Goal: Navigation & Orientation: Find specific page/section

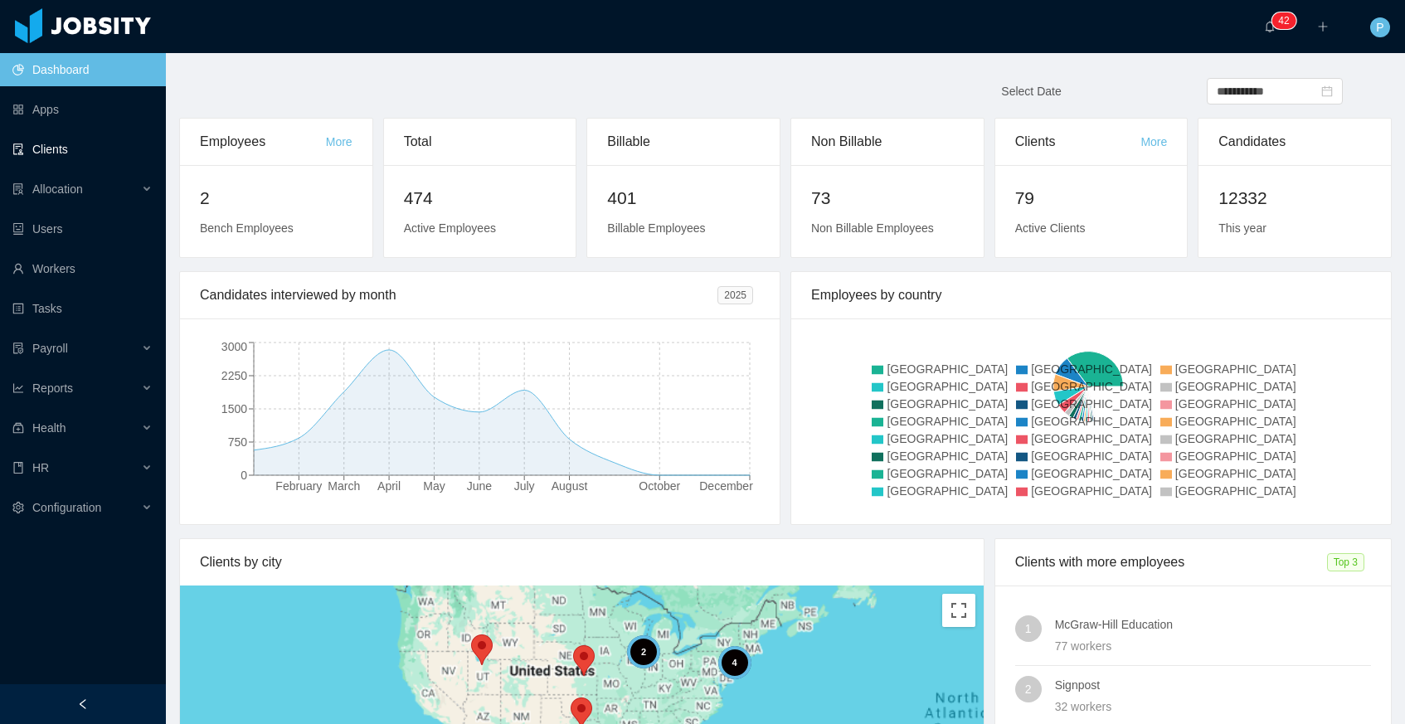
click at [95, 139] on link "Clients" at bounding box center [82, 149] width 140 height 33
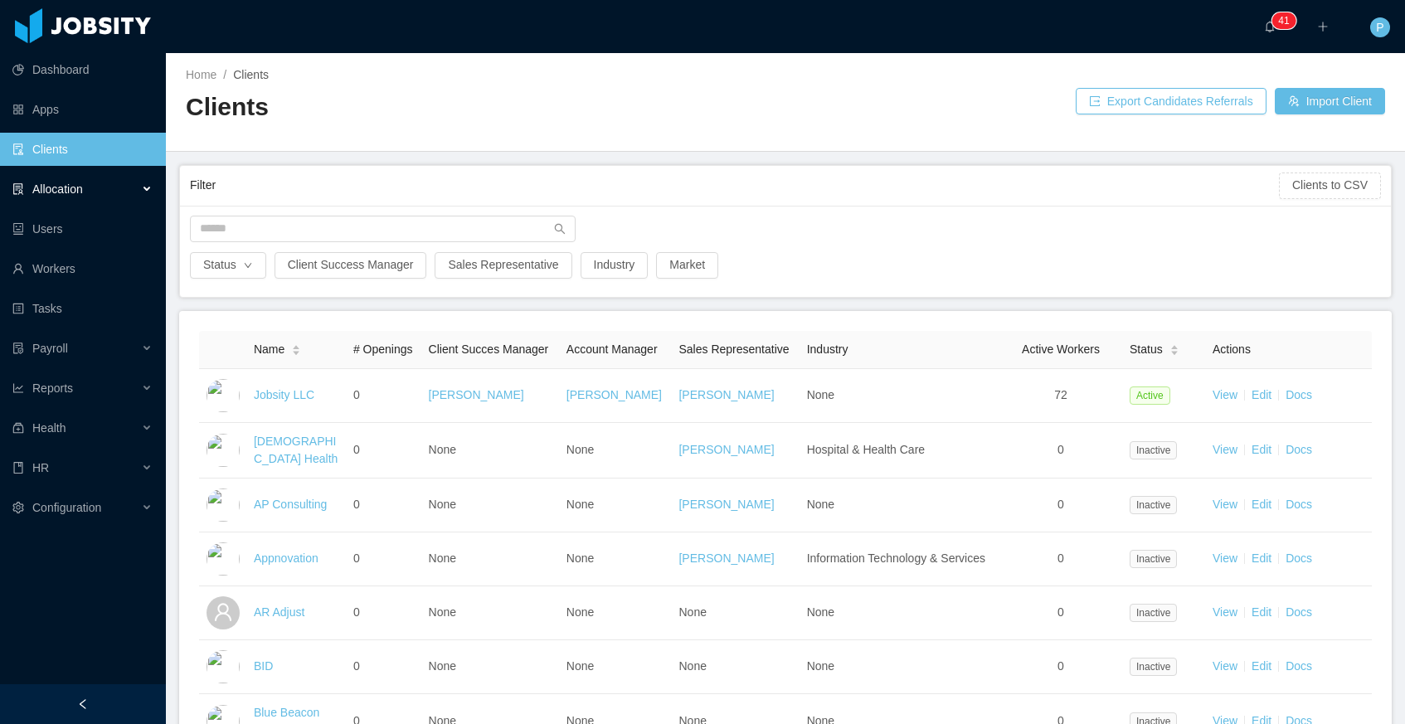
click at [90, 192] on div "Allocation" at bounding box center [83, 189] width 166 height 33
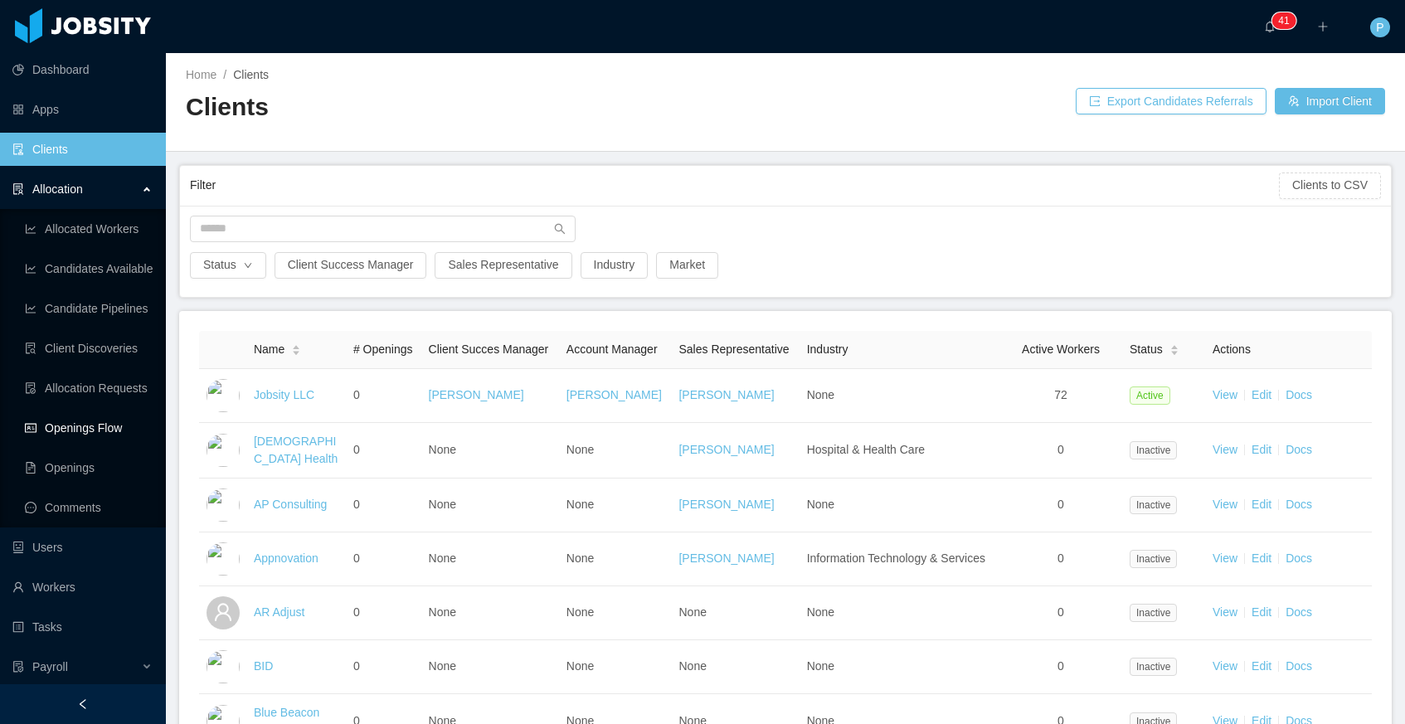
click at [80, 427] on link "Openings Flow" at bounding box center [89, 427] width 128 height 33
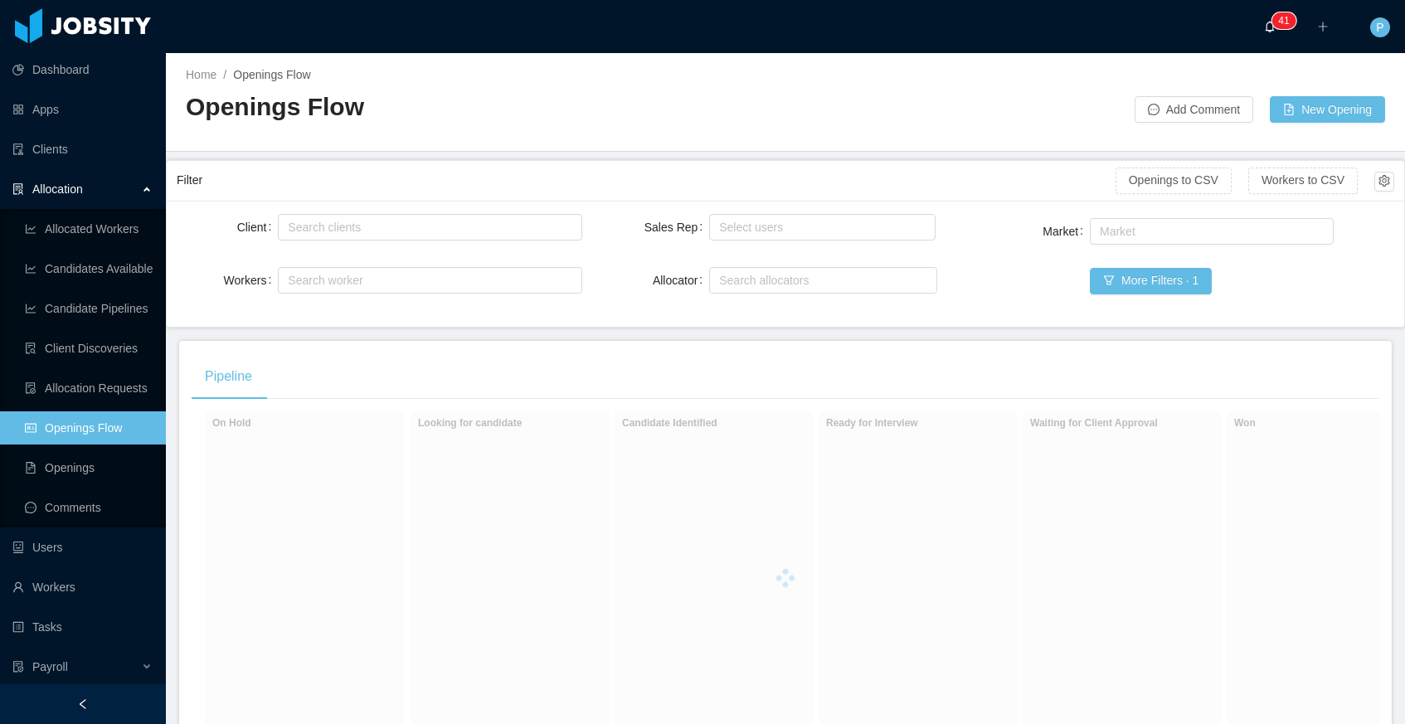
click at [1270, 29] on icon "icon: bell" at bounding box center [1270, 27] width 12 height 12
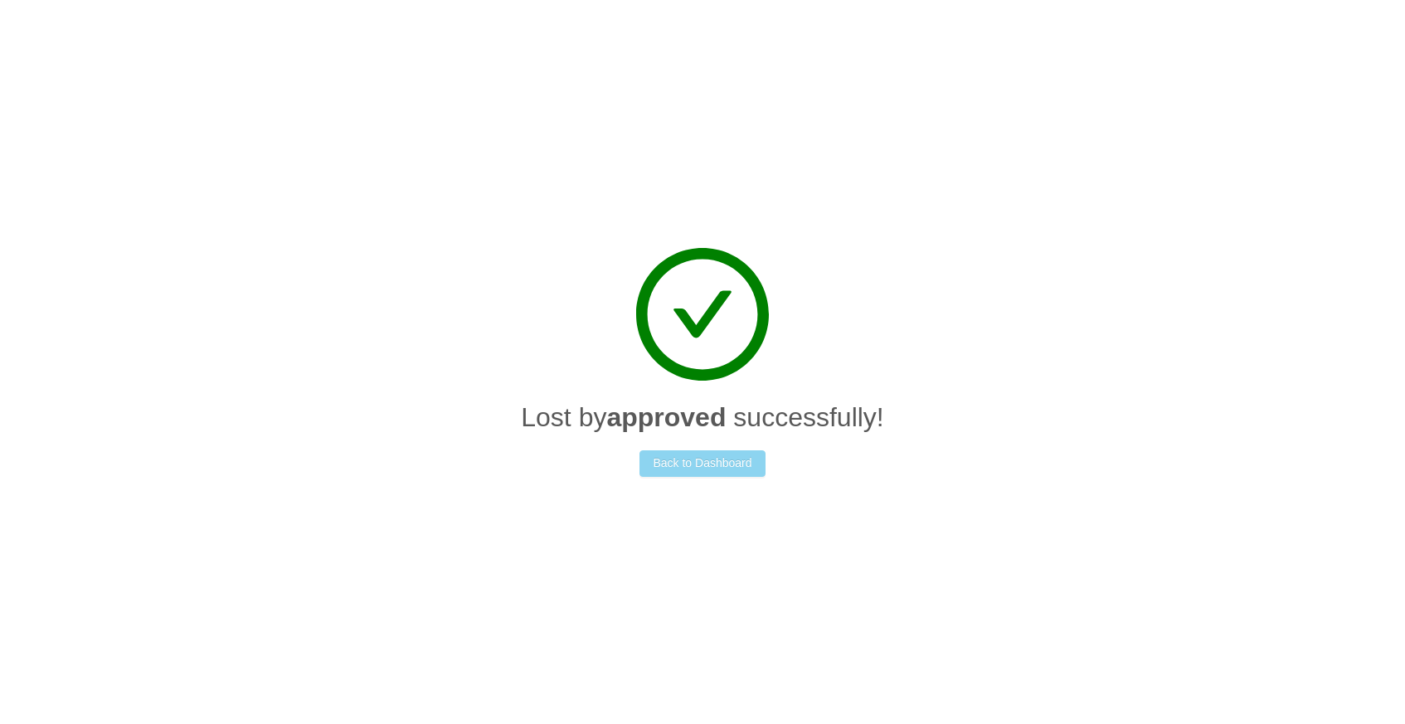
click at [745, 457] on button "Back to Dashboard" at bounding box center [702, 463] width 125 height 27
